Goal: Transaction & Acquisition: Purchase product/service

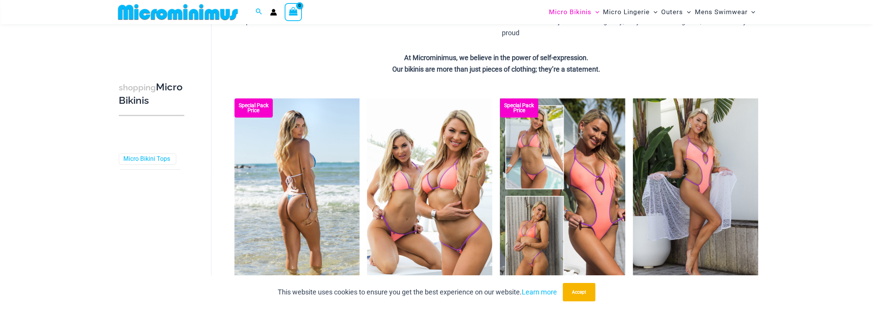
scroll to position [191, 0]
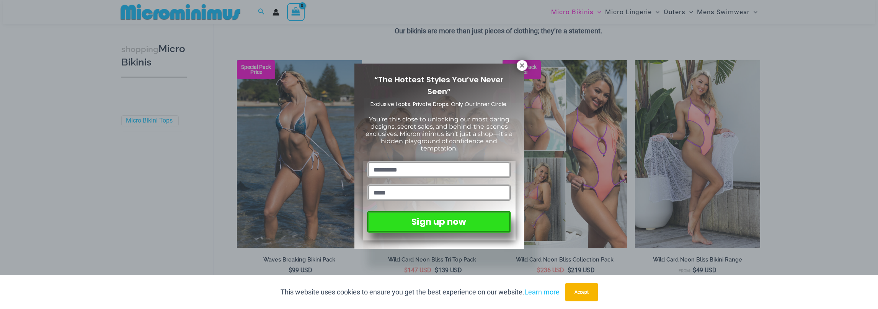
click at [396, 171] on input "text" at bounding box center [439, 169] width 144 height 17
click at [525, 62] on icon at bounding box center [522, 65] width 7 height 7
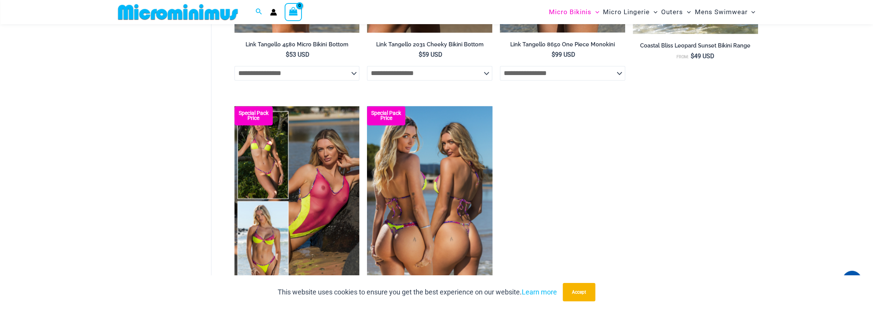
scroll to position [1187, 0]
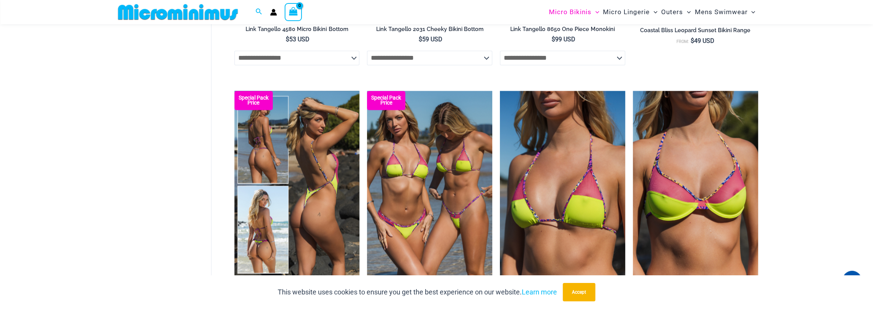
click at [335, 152] on img at bounding box center [296, 185] width 125 height 188
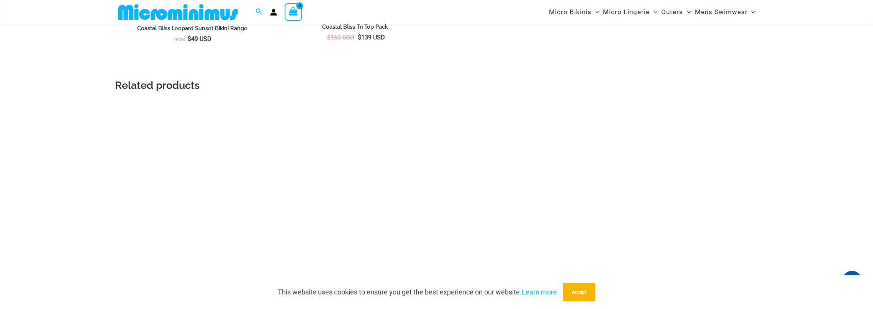
scroll to position [1831, 0]
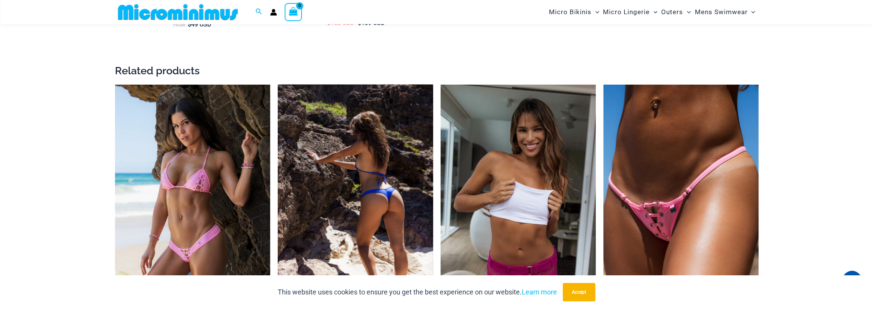
click at [346, 131] on img at bounding box center [355, 201] width 155 height 233
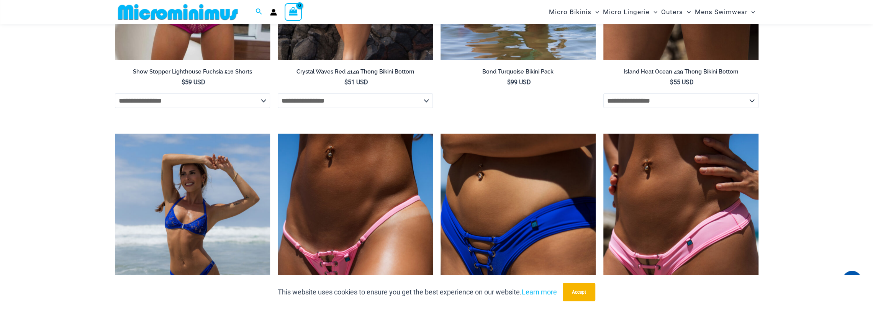
scroll to position [2367, 0]
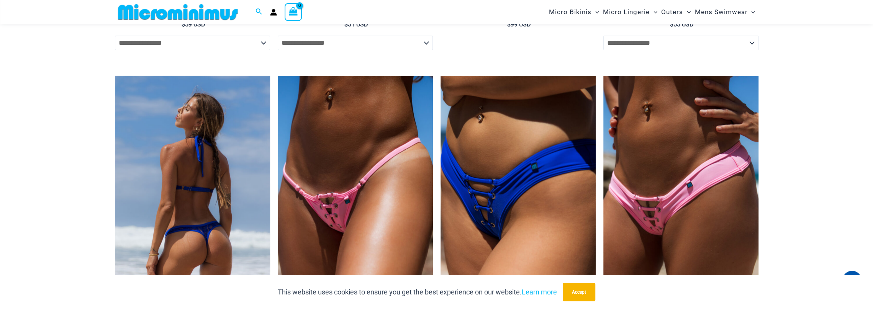
click at [203, 150] on img at bounding box center [192, 192] width 155 height 233
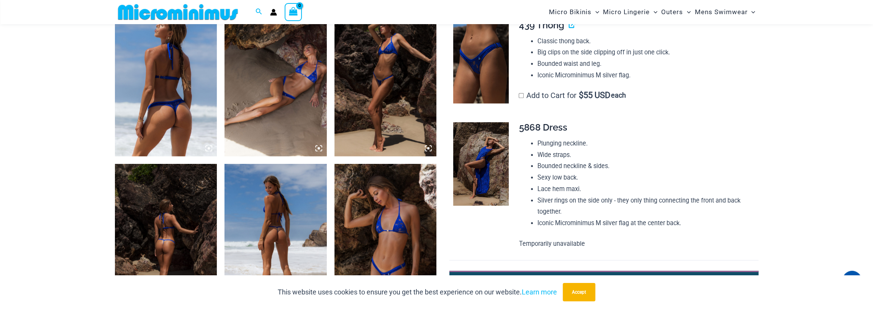
scroll to position [606, 0]
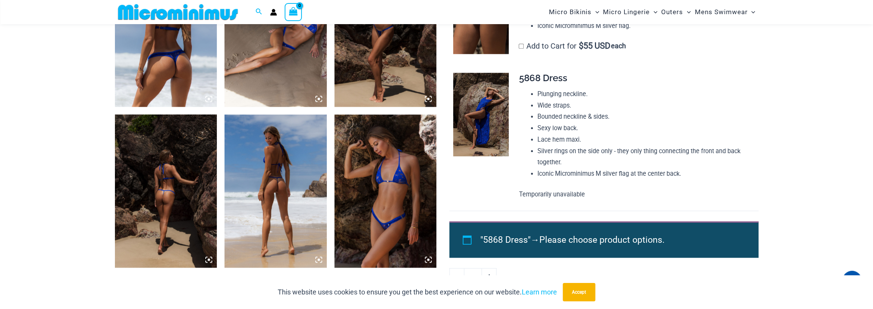
click at [272, 160] on img at bounding box center [275, 190] width 102 height 153
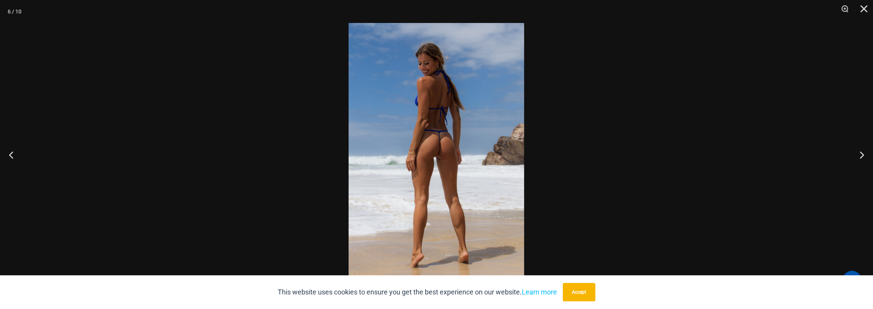
click at [444, 138] on img at bounding box center [435, 154] width 175 height 263
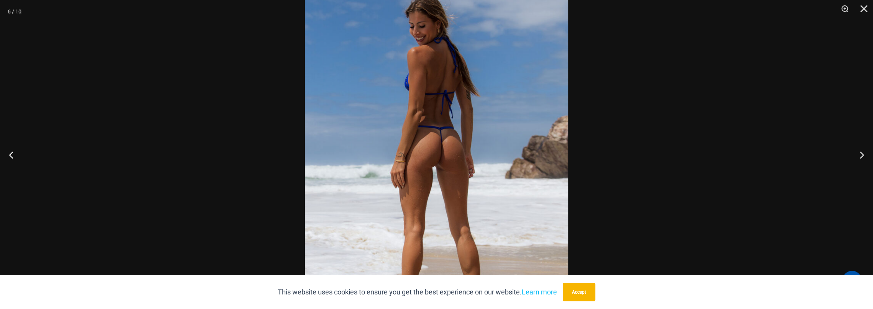
click at [444, 138] on img at bounding box center [436, 163] width 263 height 394
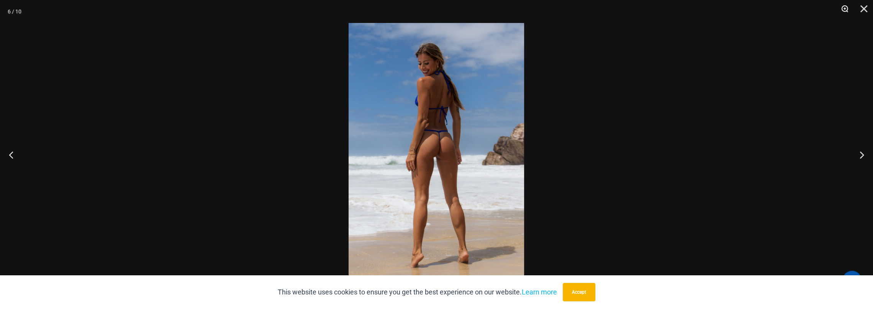
click at [845, 9] on button "Zoom" at bounding box center [841, 11] width 19 height 23
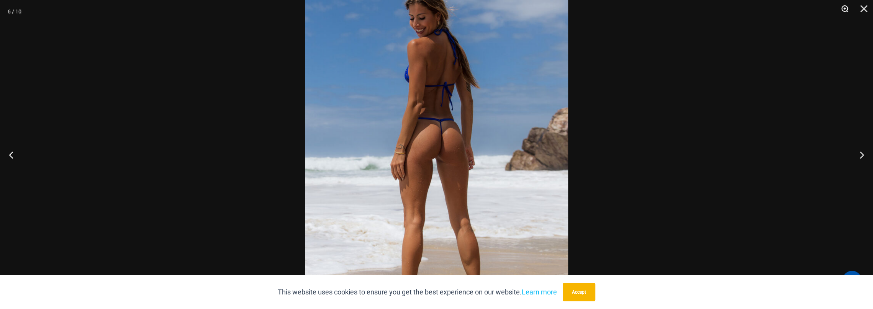
click at [844, 9] on button "Zoom" at bounding box center [841, 11] width 19 height 23
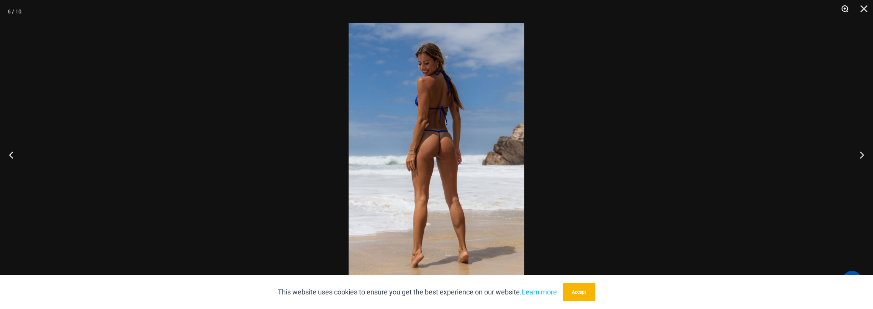
click at [844, 9] on button "Zoom" at bounding box center [841, 11] width 19 height 23
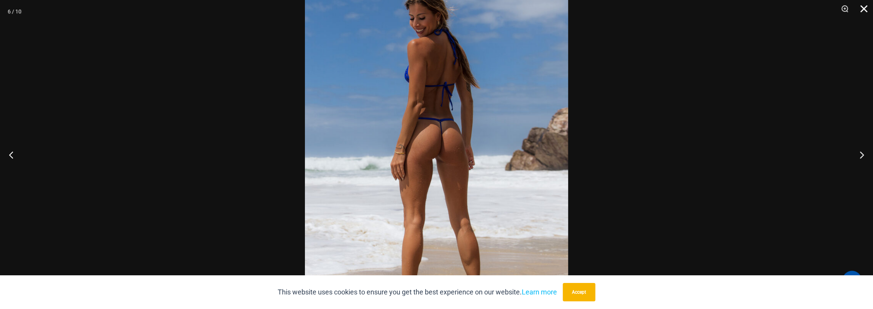
click at [861, 7] on button "Close" at bounding box center [860, 11] width 19 height 23
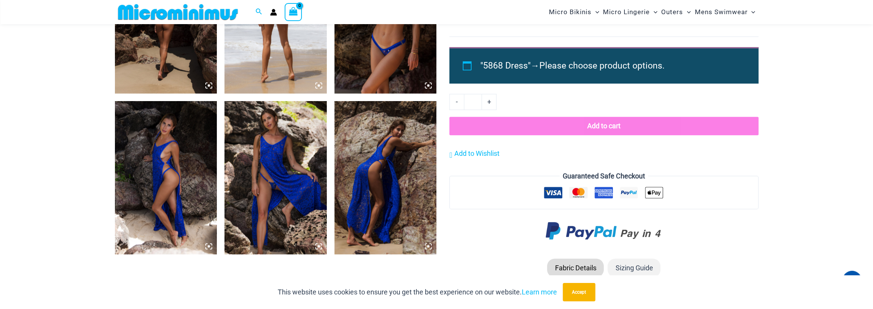
scroll to position [797, 0]
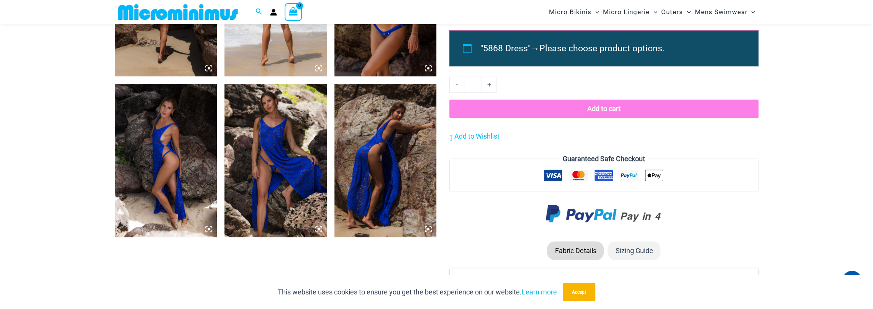
click at [162, 150] on img at bounding box center [166, 160] width 102 height 153
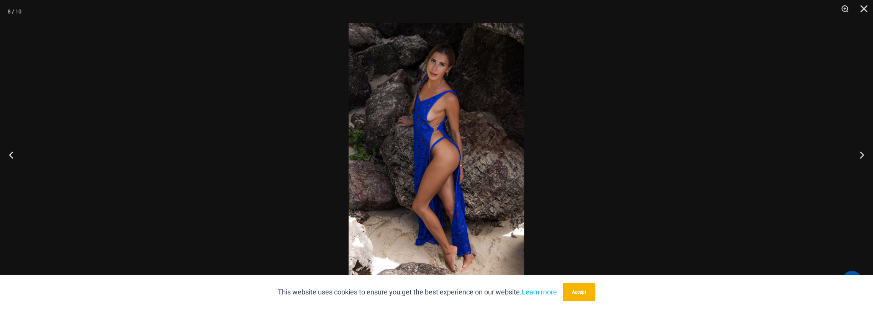
click at [410, 144] on img at bounding box center [435, 154] width 175 height 263
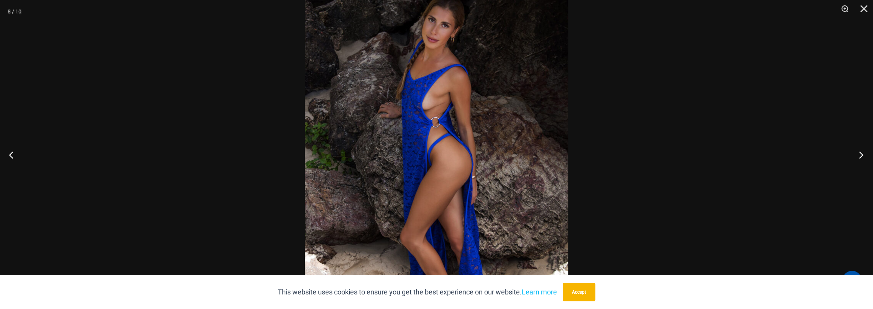
click at [861, 154] on button "Next" at bounding box center [858, 155] width 29 height 38
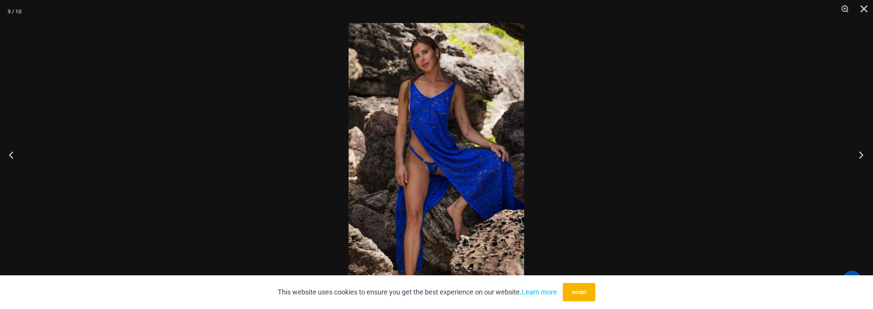
click at [861, 154] on button "Next" at bounding box center [858, 155] width 29 height 38
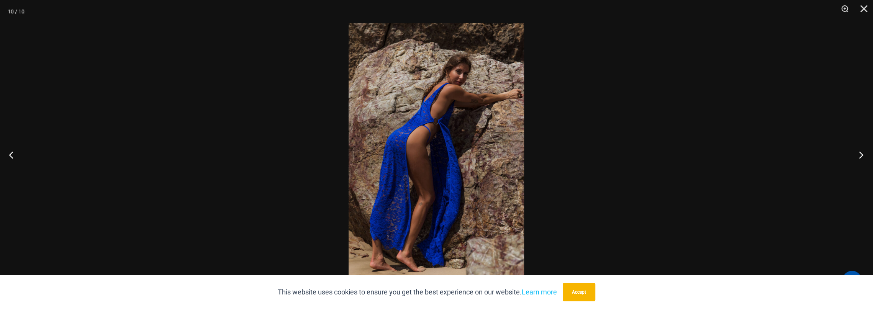
click at [855, 146] on button "Next" at bounding box center [858, 155] width 29 height 38
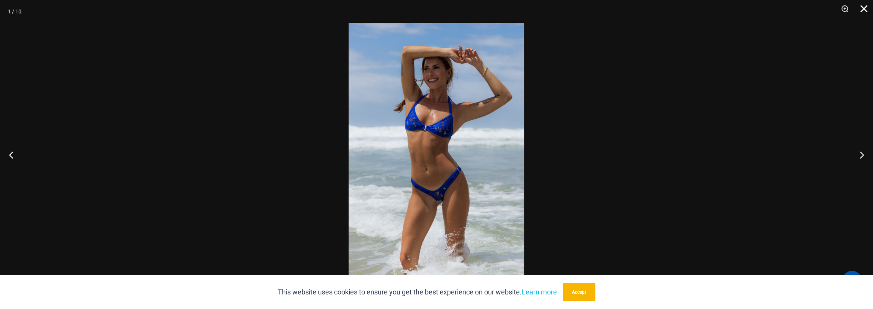
click at [861, 12] on button "Close" at bounding box center [860, 11] width 19 height 23
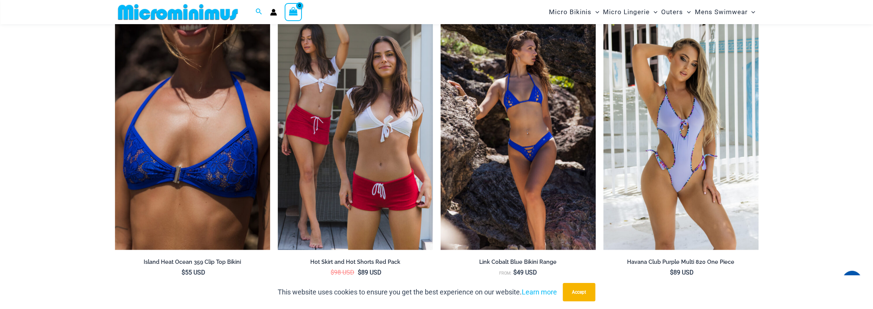
scroll to position [1448, 0]
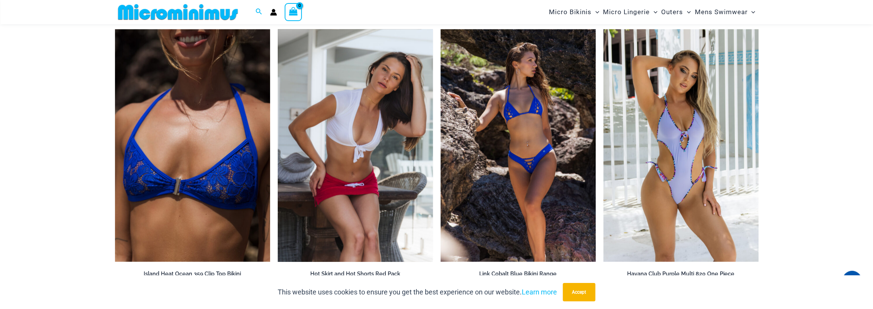
click at [372, 120] on img at bounding box center [355, 145] width 155 height 233
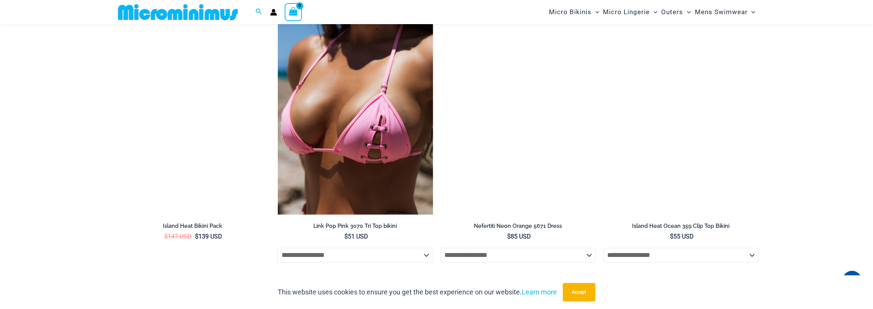
scroll to position [912, 0]
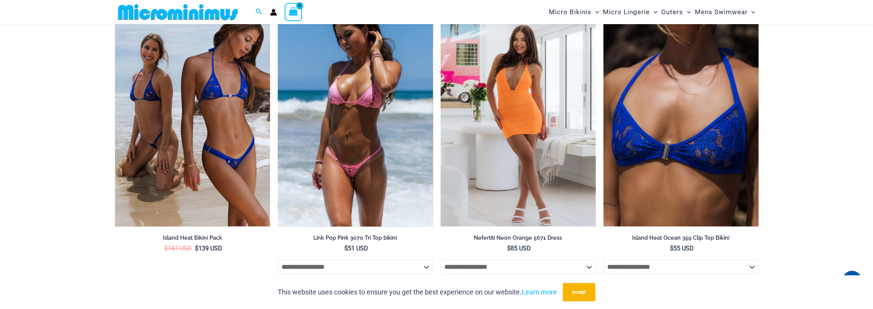
click at [386, 111] on img at bounding box center [355, 109] width 155 height 233
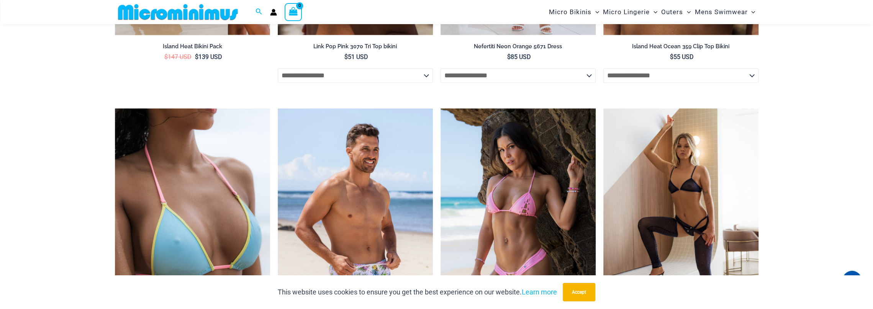
scroll to position [1142, 0]
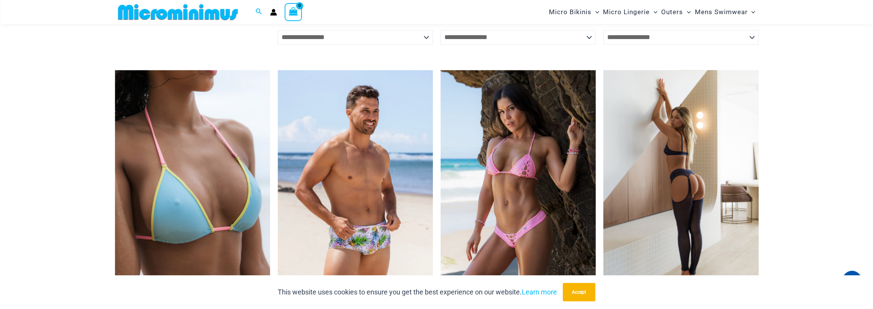
click at [717, 135] on img at bounding box center [680, 186] width 155 height 233
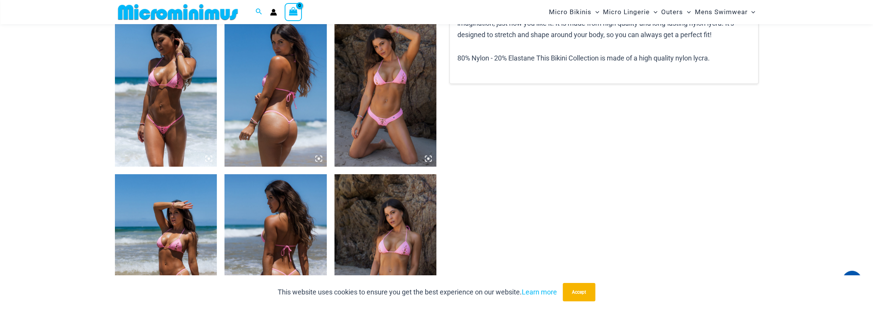
scroll to position [530, 0]
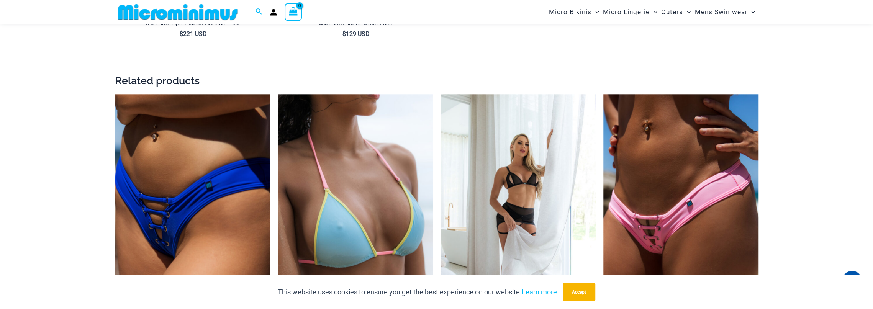
scroll to position [1333, 0]
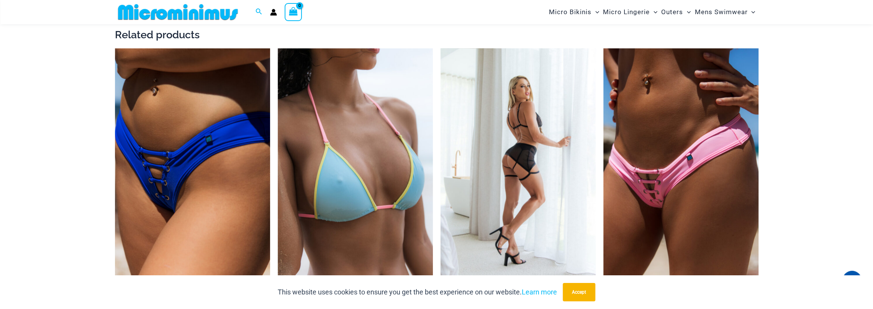
click at [536, 124] on img at bounding box center [517, 165] width 155 height 233
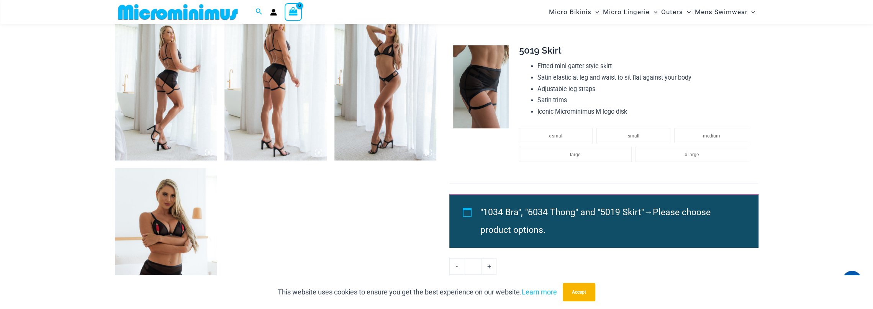
scroll to position [569, 0]
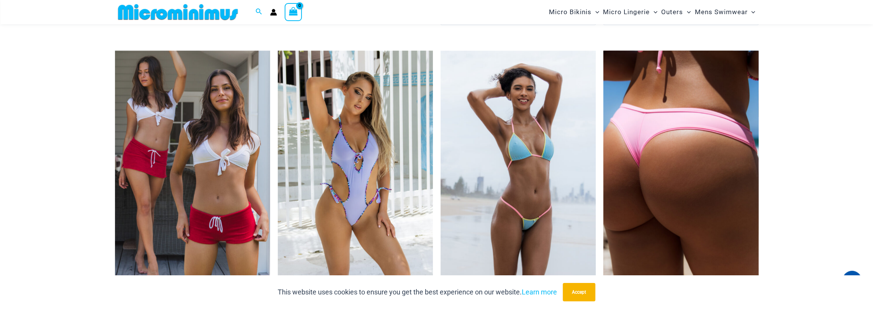
scroll to position [1373, 0]
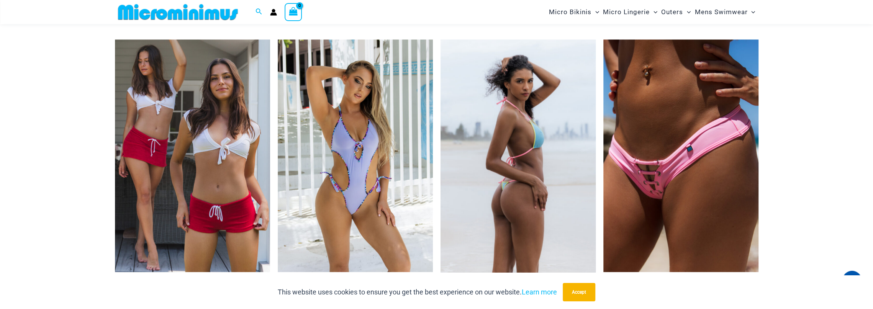
click at [514, 118] on img at bounding box center [517, 156] width 155 height 233
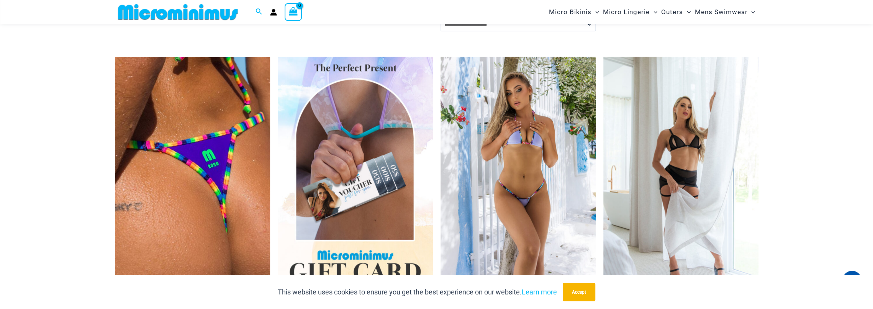
scroll to position [1793, 0]
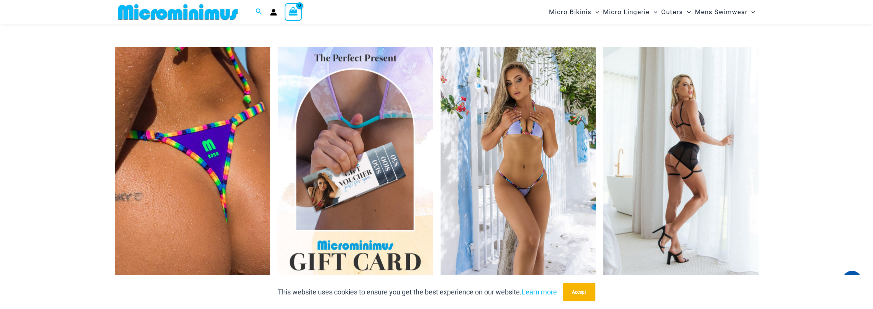
click at [670, 130] on img at bounding box center [680, 163] width 155 height 233
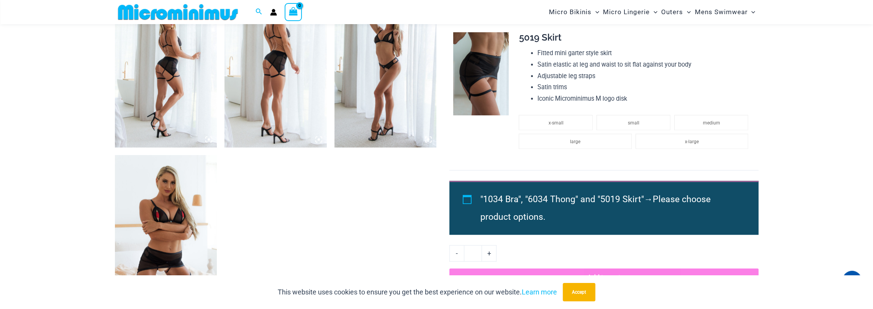
scroll to position [606, 0]
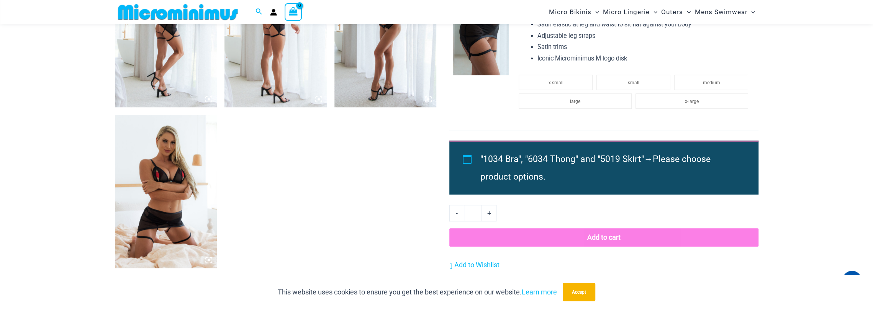
click at [165, 195] on img at bounding box center [166, 191] width 102 height 153
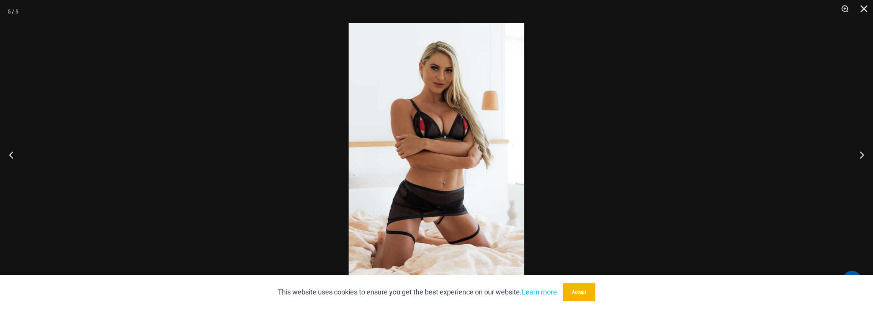
click at [412, 154] on img at bounding box center [435, 154] width 175 height 263
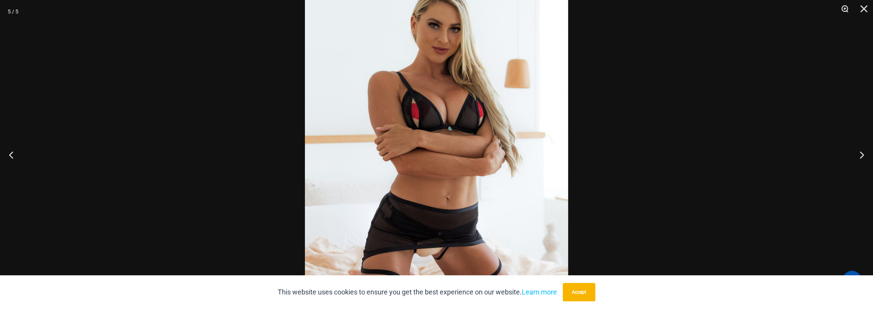
click at [848, 7] on button "Zoom" at bounding box center [841, 11] width 19 height 23
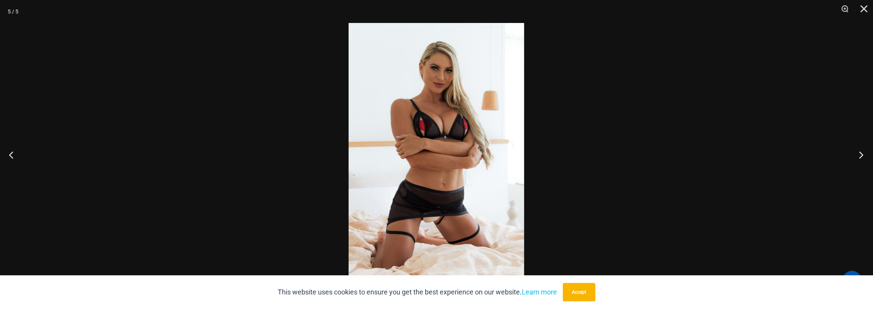
click at [864, 150] on button "Next" at bounding box center [858, 155] width 29 height 38
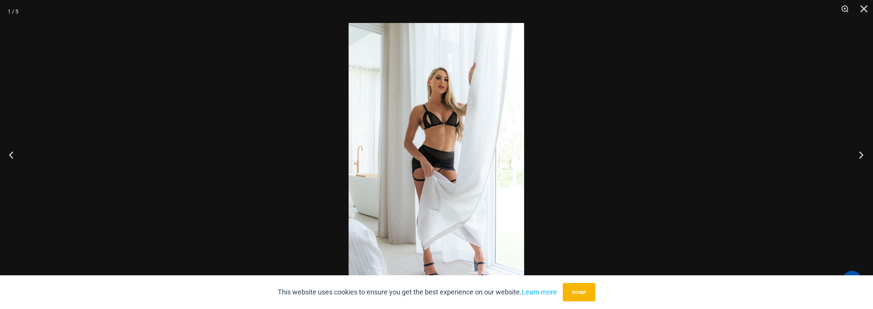
click at [864, 150] on button "Next" at bounding box center [858, 155] width 29 height 38
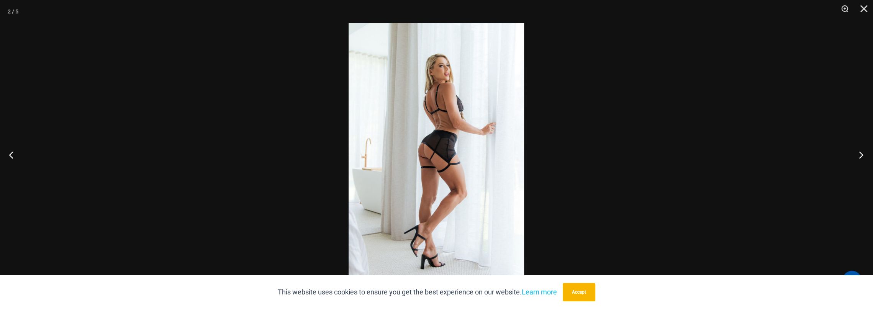
click at [864, 150] on button "Next" at bounding box center [858, 155] width 29 height 38
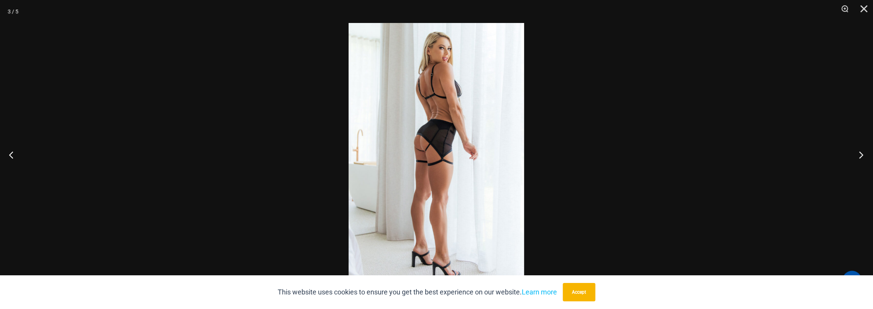
click at [864, 150] on button "Next" at bounding box center [858, 155] width 29 height 38
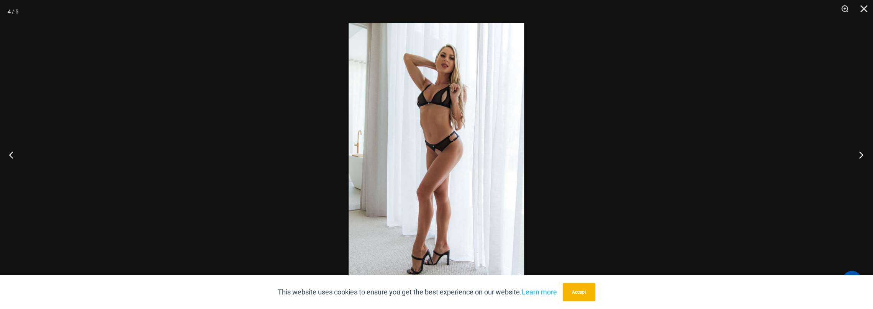
click at [864, 150] on button "Next" at bounding box center [858, 155] width 29 height 38
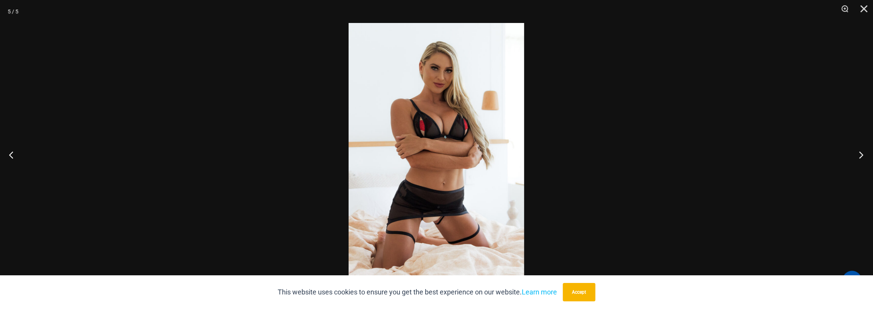
click at [864, 150] on button "Next" at bounding box center [858, 155] width 29 height 38
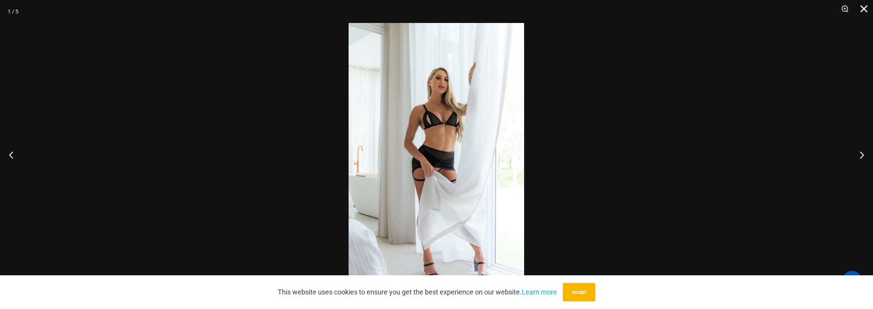
click at [861, 7] on button "Close" at bounding box center [860, 11] width 19 height 23
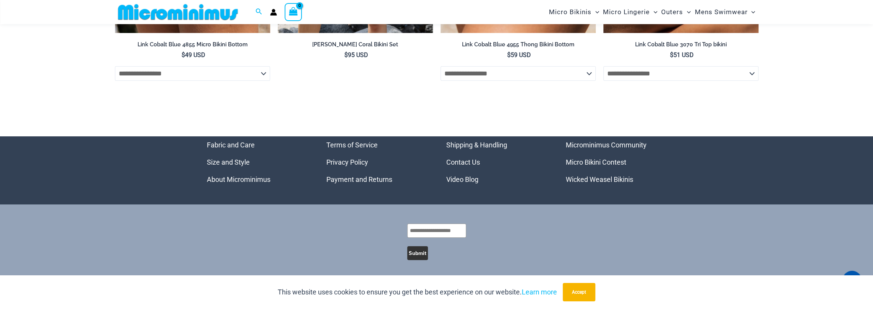
scroll to position [2691, 0]
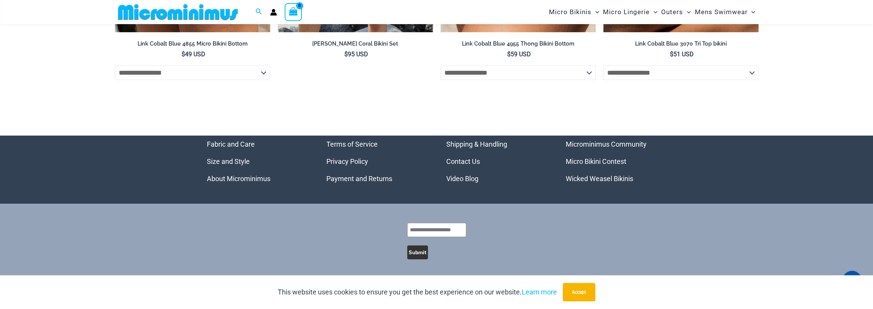
click at [606, 158] on link "Micro Bikini Contest" at bounding box center [595, 161] width 60 height 8
